Goal: Communication & Community: Answer question/provide support

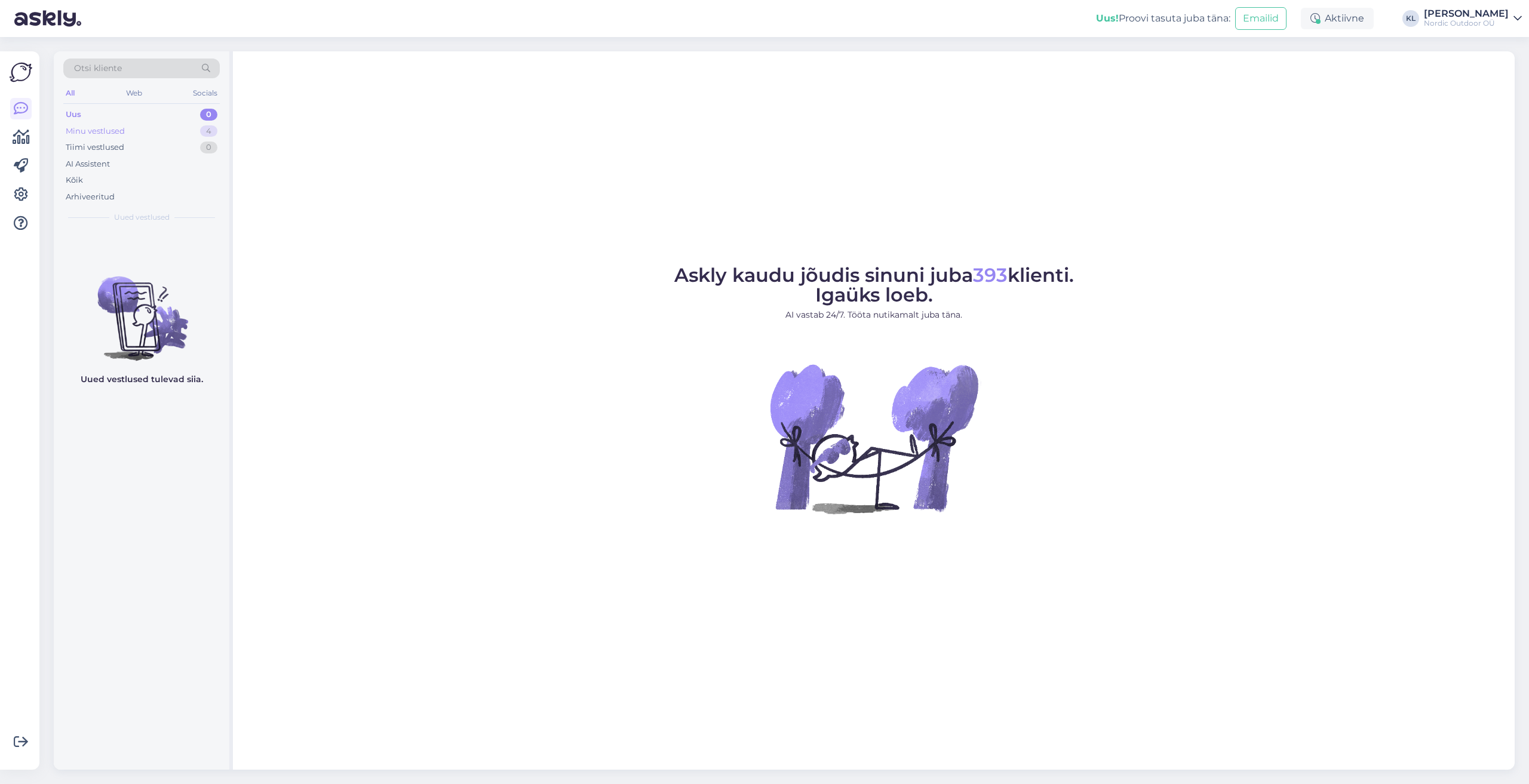
click at [72, 128] on div "Minu vestlused" at bounding box center [95, 131] width 59 height 12
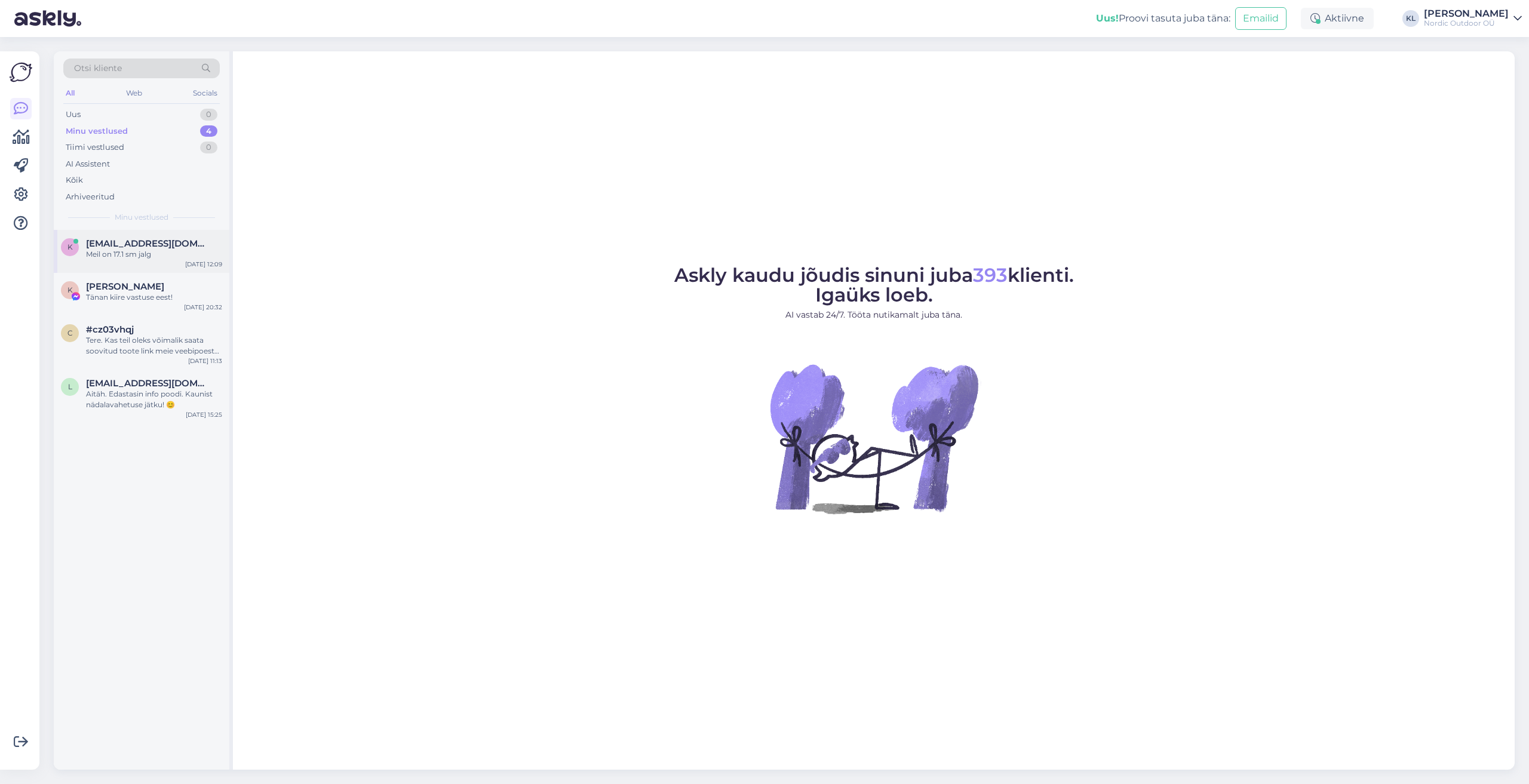
click at [108, 252] on div "Meil on 17.1 sm jalg" at bounding box center [154, 254] width 136 height 11
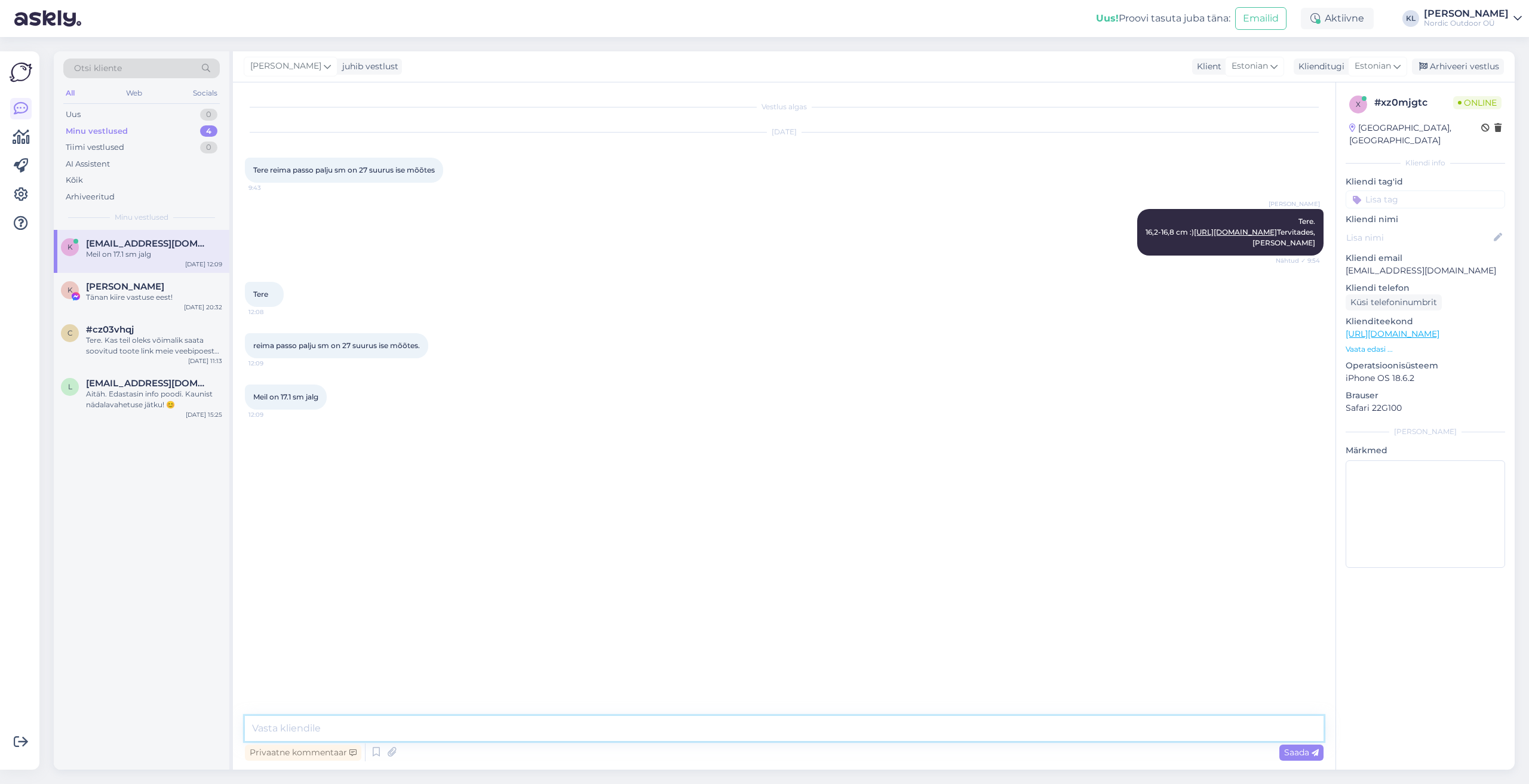
click at [315, 728] on textarea at bounding box center [783, 728] width 1078 height 25
click at [345, 728] on textarea "Selle tabeli järgi" at bounding box center [783, 728] width 1078 height 25
type textarea "Selle tabeli järgi valiksin mina EU suurus 29"
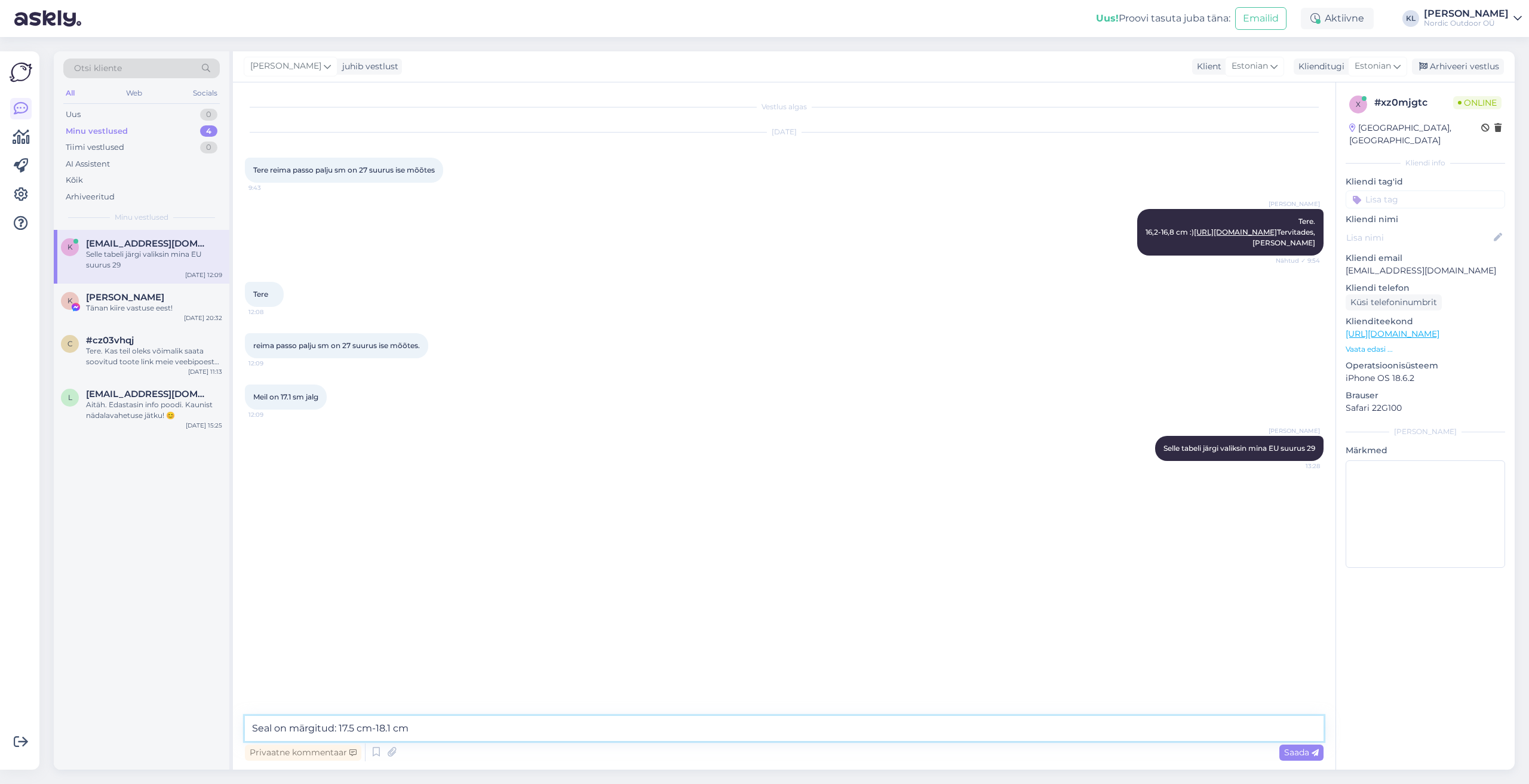
click at [474, 732] on textarea "Seal on märgitud: 17.5 cm-18.1 cm" at bounding box center [783, 728] width 1078 height 25
type textarea "Seal on märgitud: 17.5 cm-18.1 cm. Siis ei ole toode väga suur aga piisav õhu v…"
